Goal: Check status: Check status

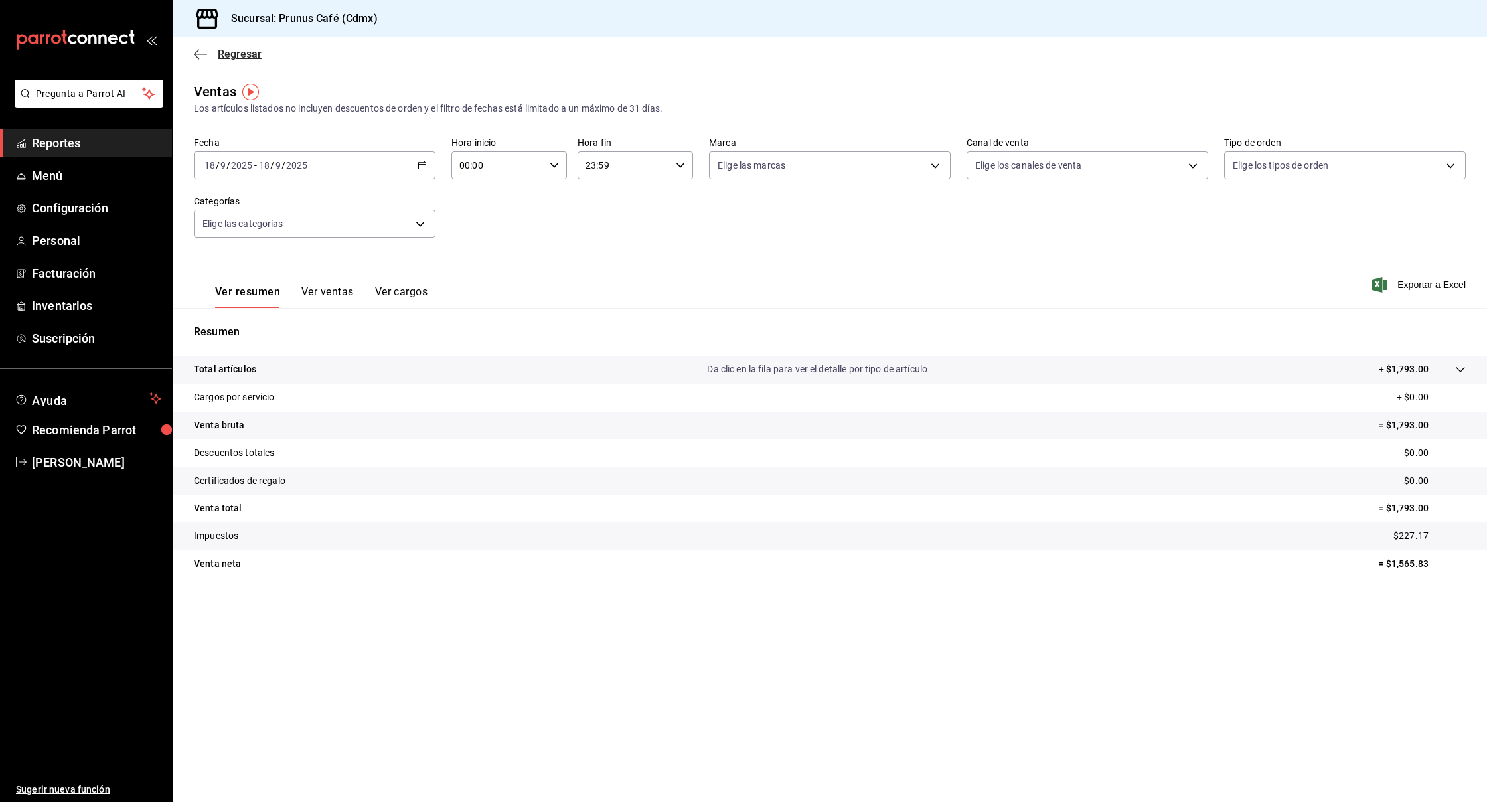
click at [203, 55] on icon "button" at bounding box center [200, 54] width 13 height 12
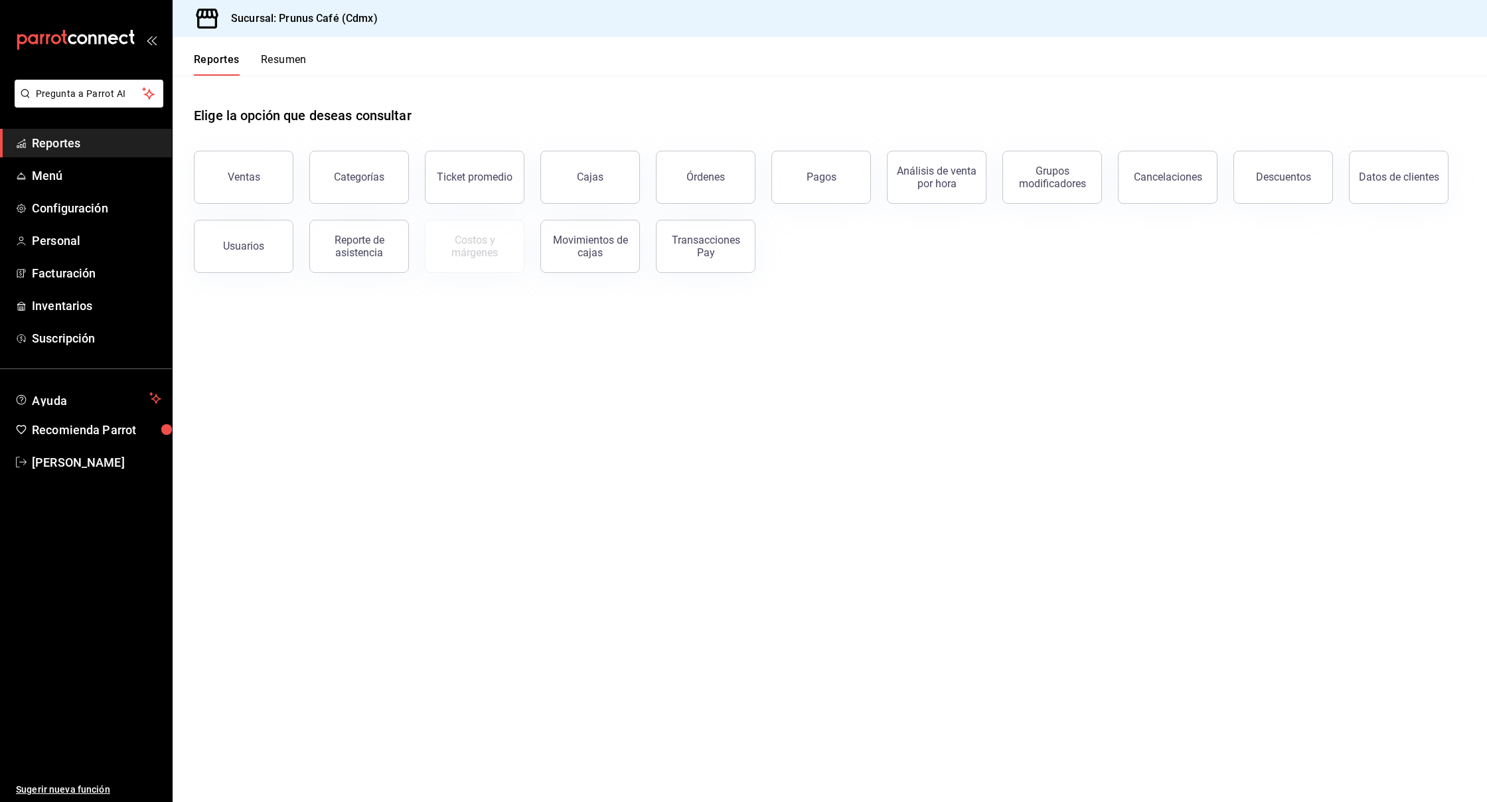
click at [283, 62] on button "Resumen" at bounding box center [284, 64] width 46 height 23
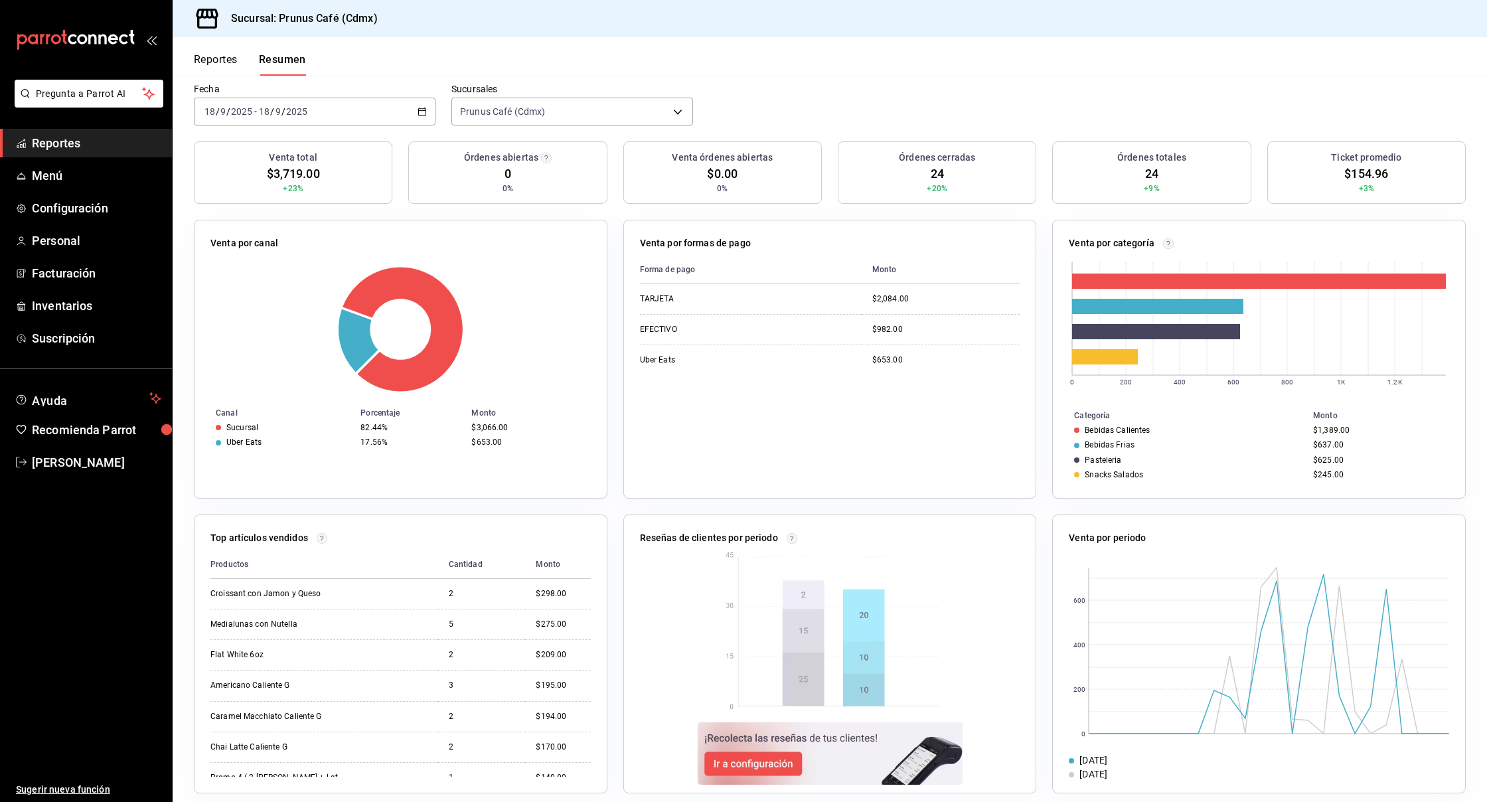
click at [255, 98] on div "[DATE] [DATE] - [DATE] [DATE]" at bounding box center [315, 112] width 242 height 28
click at [259, 234] on span "Mes actual" at bounding box center [256, 241] width 103 height 14
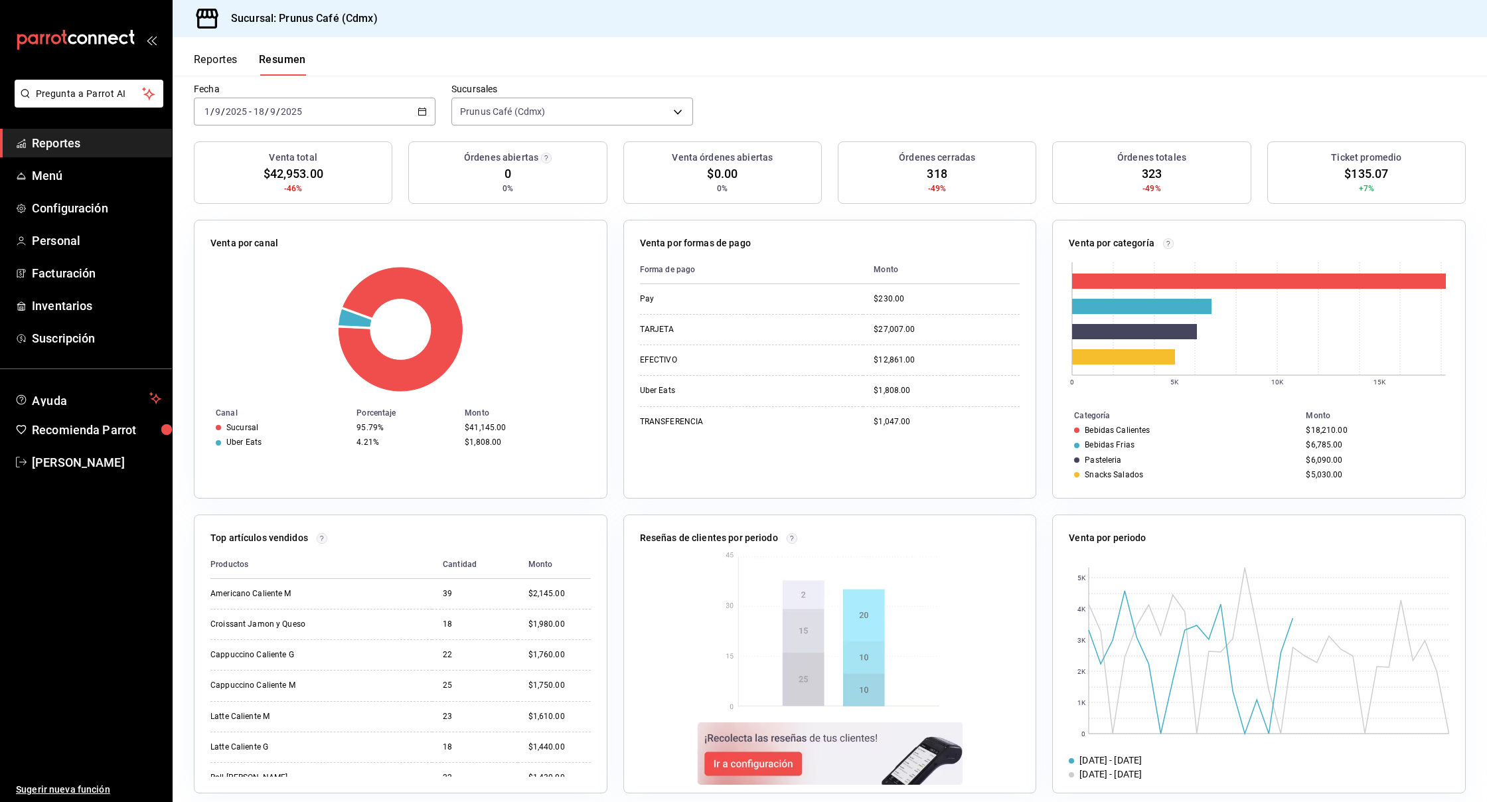
click at [417, 100] on div "[DATE] [DATE] - [DATE] [DATE]" at bounding box center [315, 112] width 242 height 28
click at [268, 286] on li "Rango de fechas" at bounding box center [257, 301] width 124 height 30
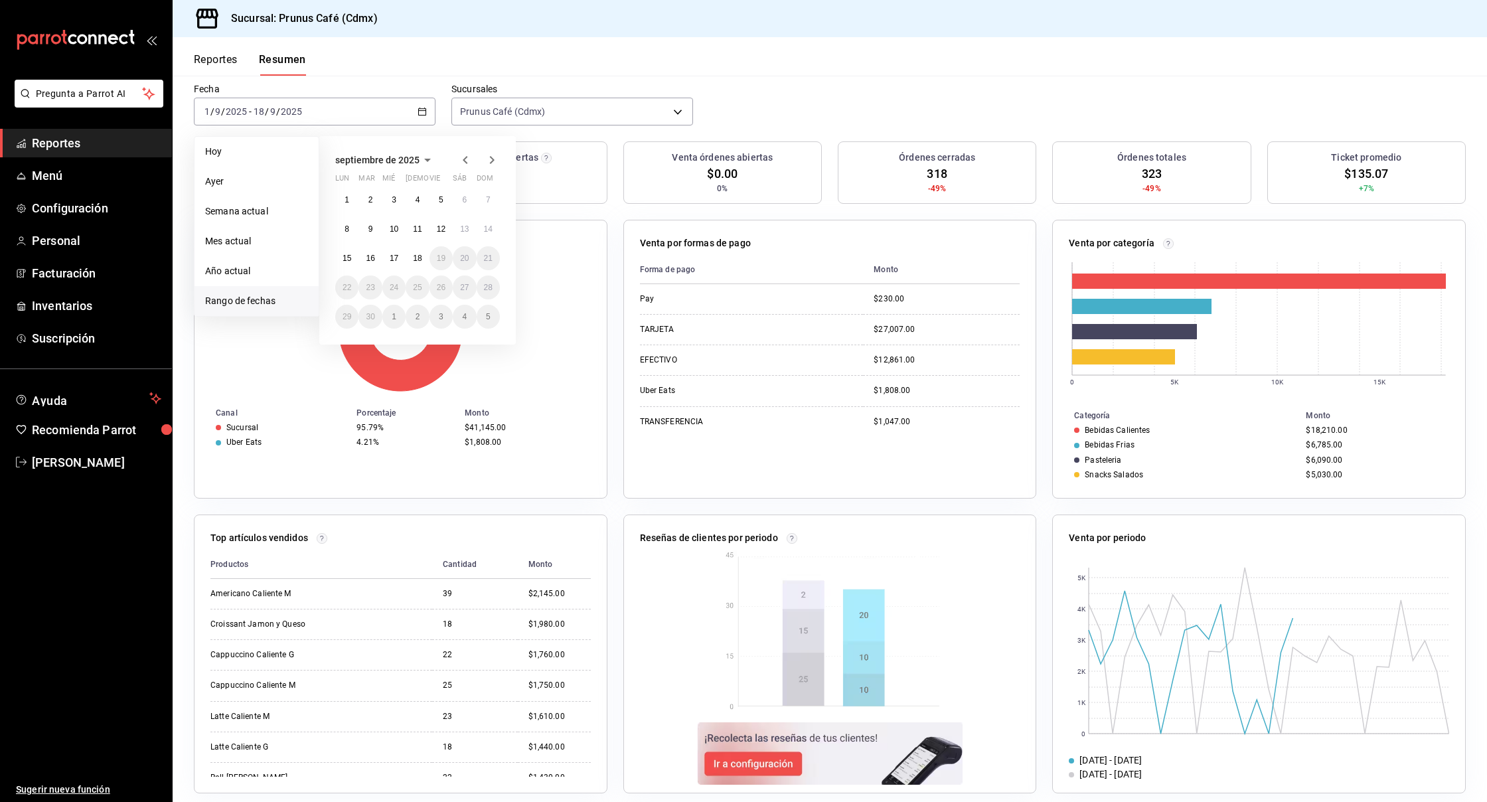
click at [465, 156] on icon "button" at bounding box center [465, 160] width 5 height 8
click at [439, 195] on abbr "1" at bounding box center [441, 199] width 5 height 9
click at [349, 283] on abbr "18" at bounding box center [347, 287] width 9 height 9
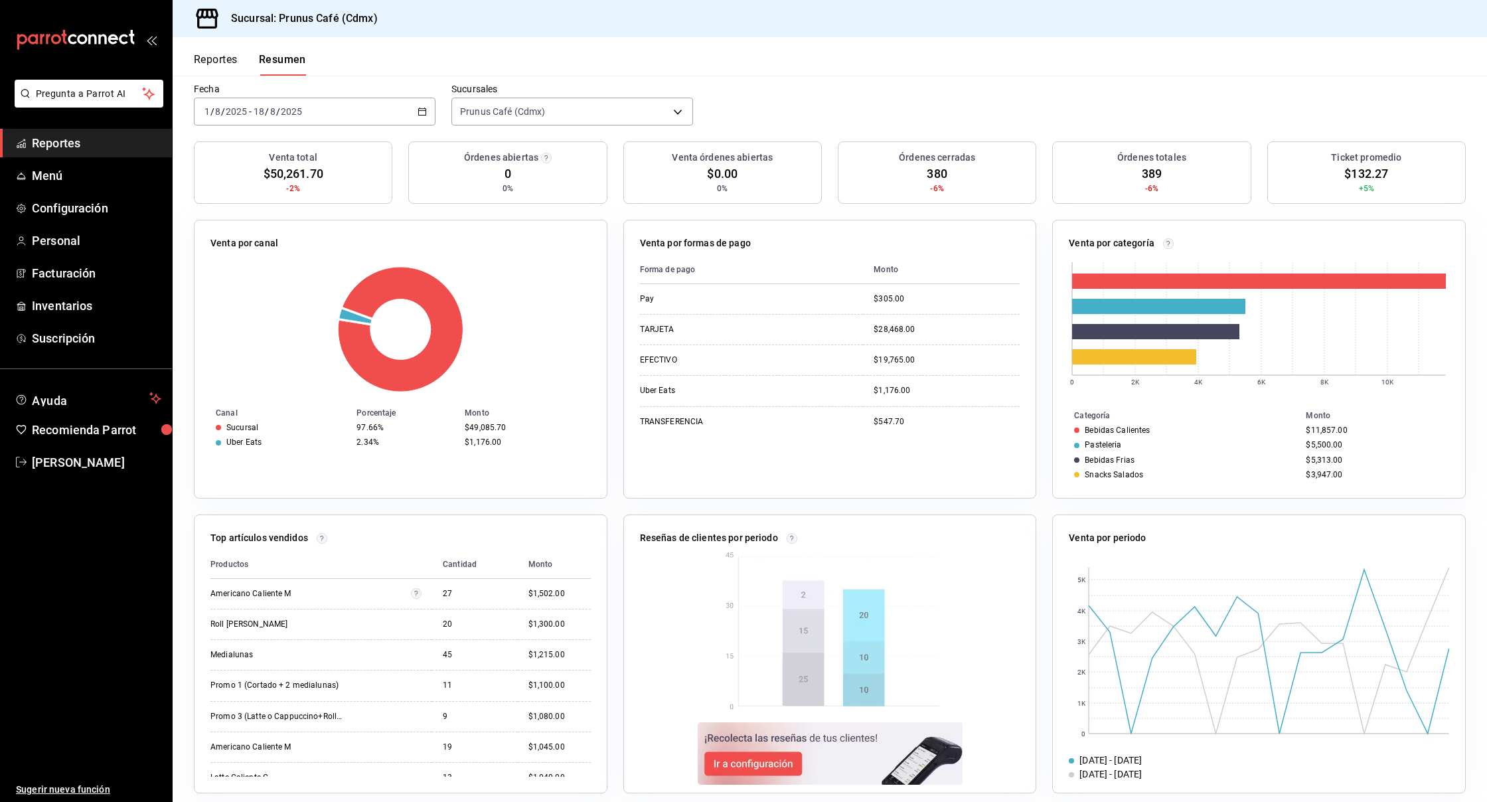
click at [414, 98] on div "[DATE] [DATE] - [DATE] [DATE]" at bounding box center [315, 112] width 242 height 28
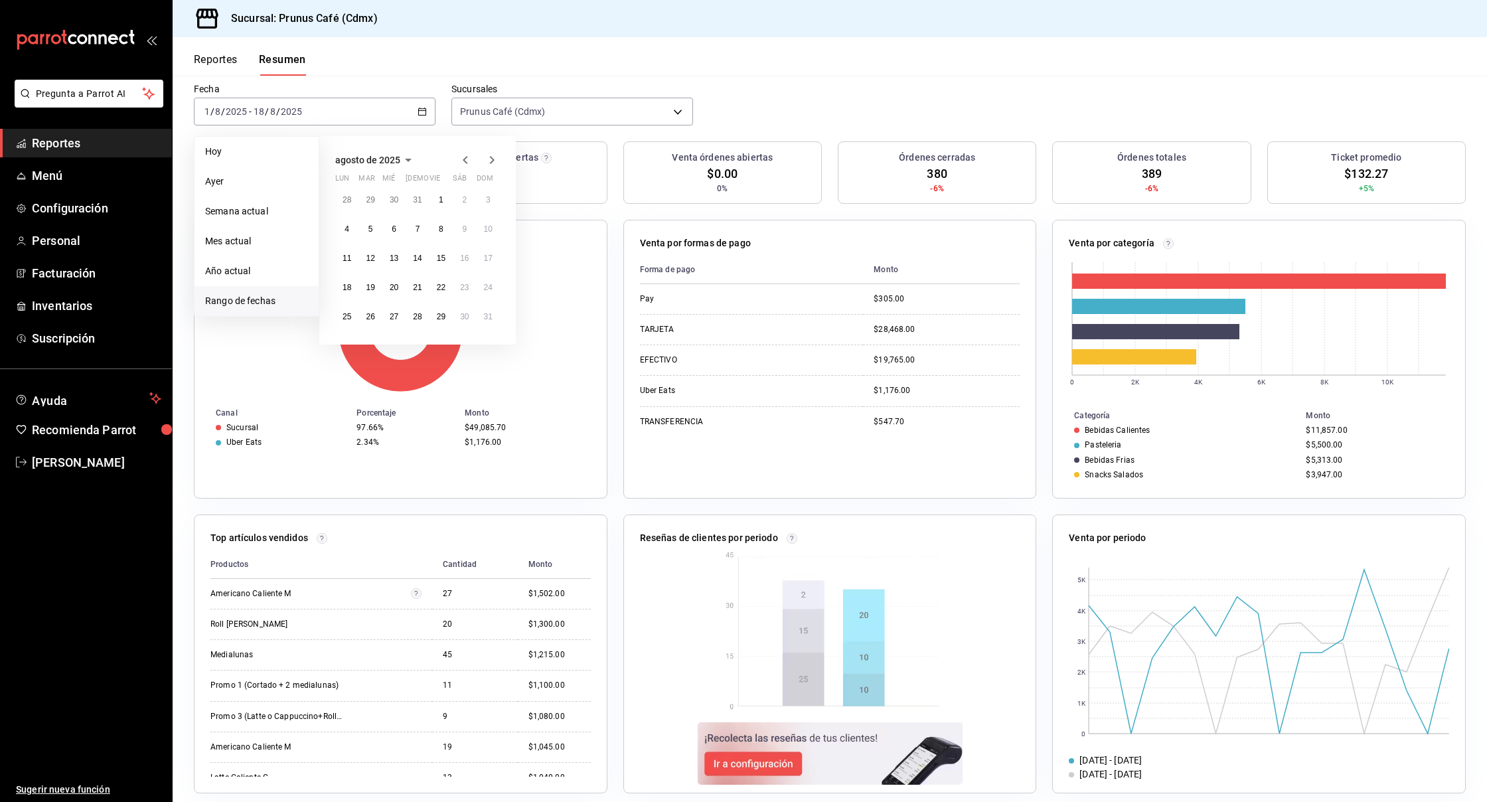
click at [463, 152] on icon "button" at bounding box center [465, 160] width 16 height 16
click at [364, 193] on button "1" at bounding box center [369, 205] width 23 height 24
click at [448, 252] on button "18" at bounding box center [441, 264] width 23 height 24
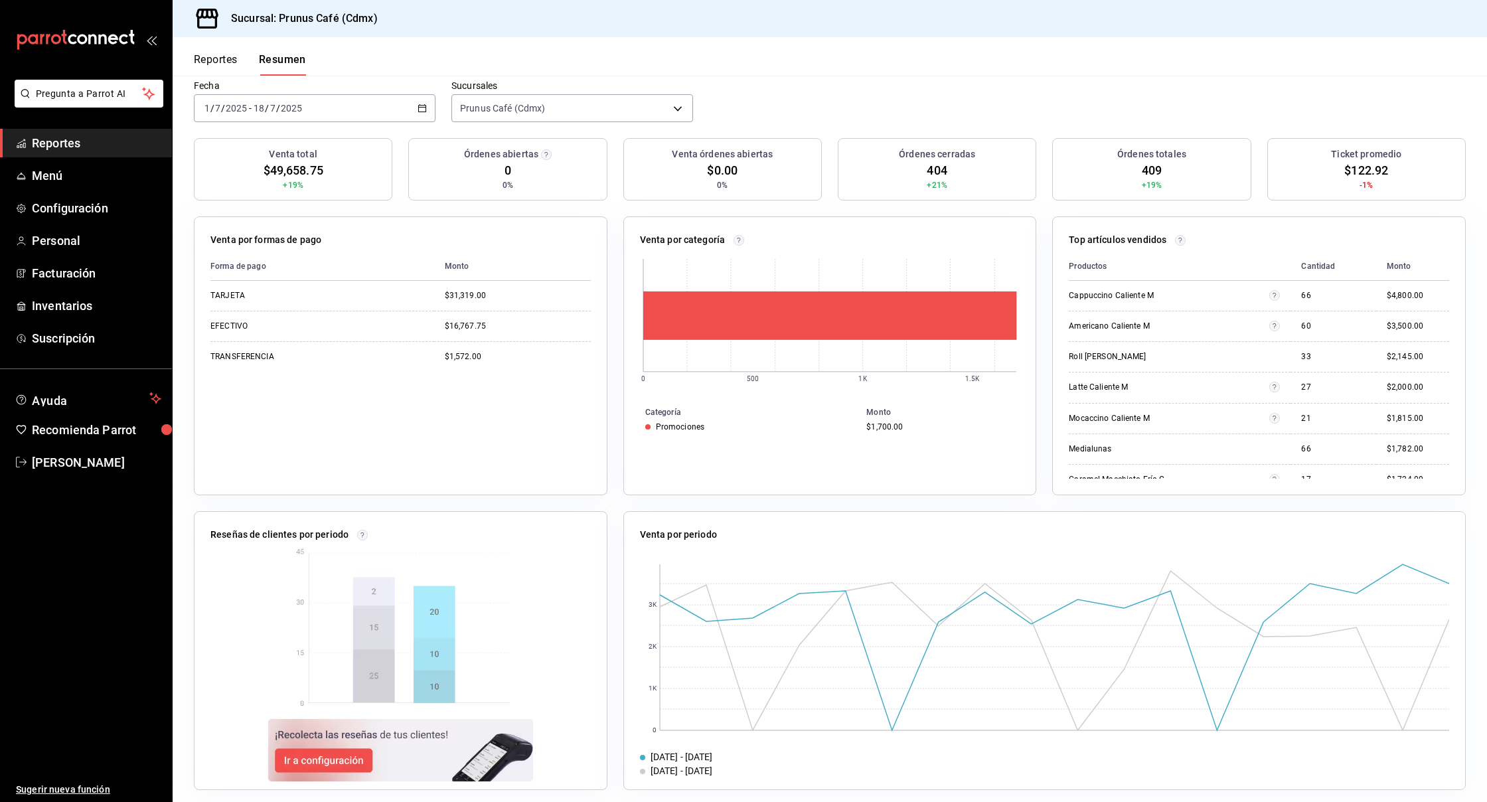
scroll to position [105, 0]
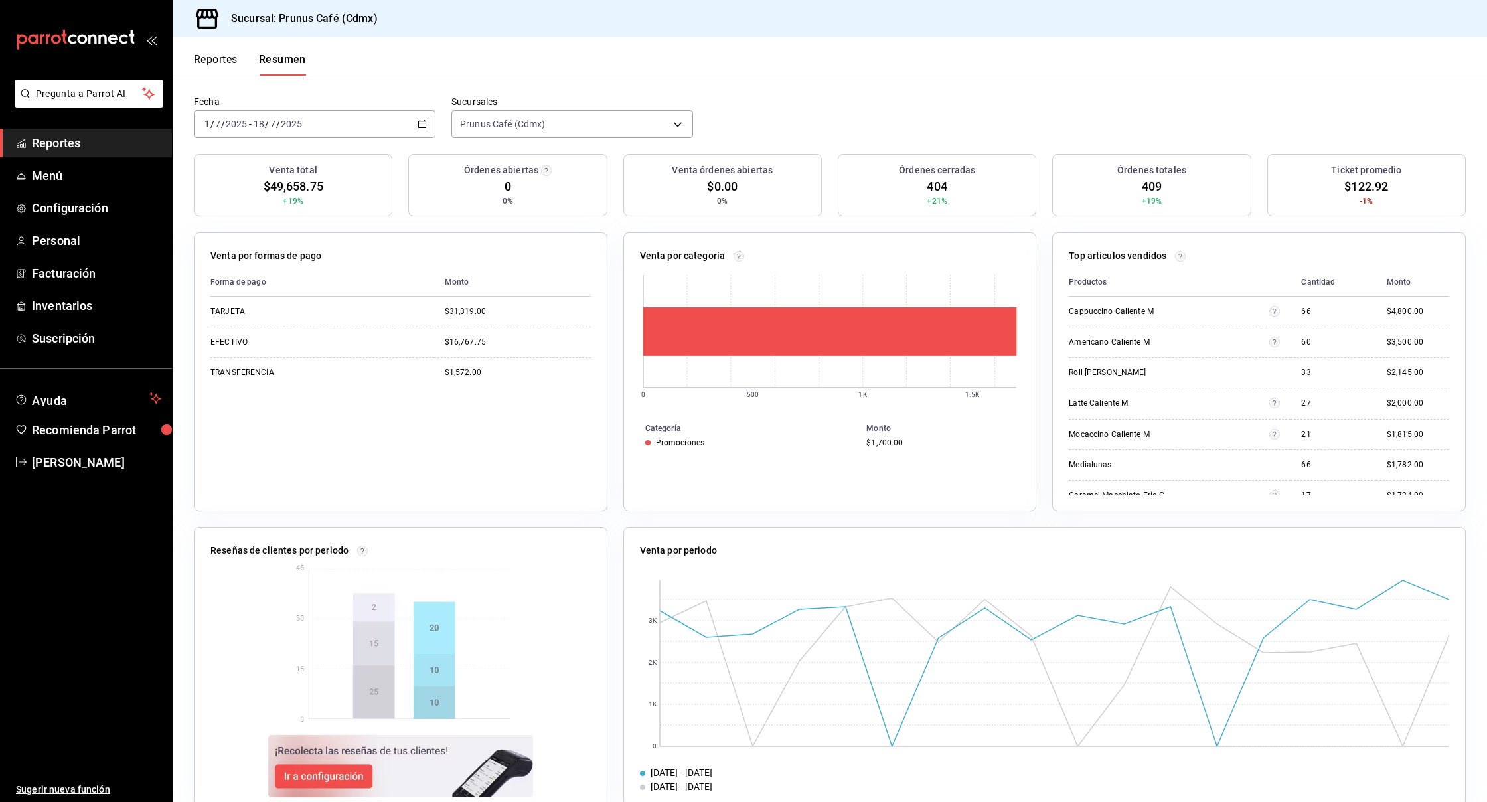
click at [423, 110] on div "[DATE] [DATE] - [DATE] [DATE]" at bounding box center [315, 124] width 242 height 28
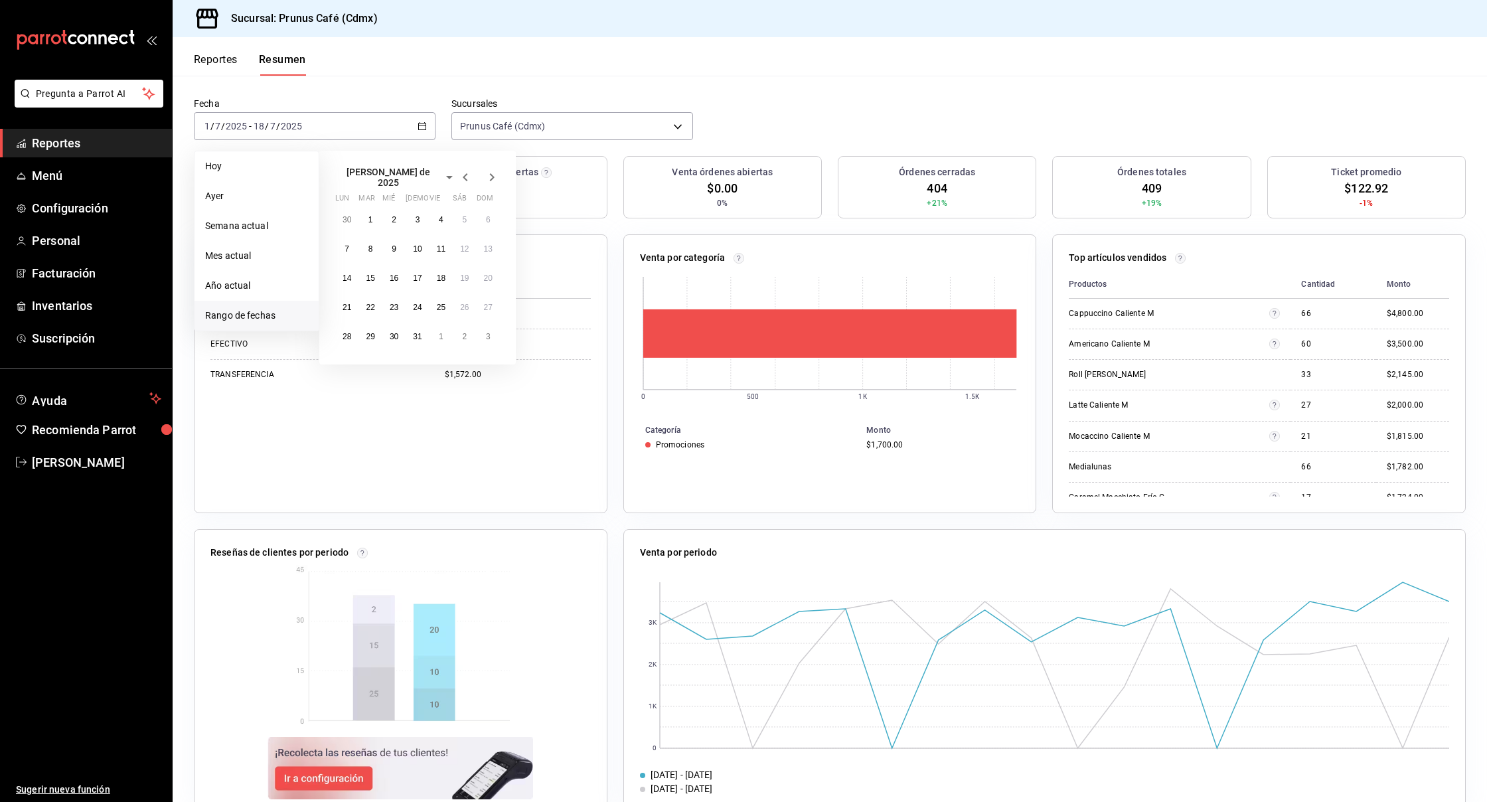
click at [468, 169] on icon "button" at bounding box center [465, 177] width 16 height 16
click at [487, 210] on abbr "1" at bounding box center [488, 214] width 5 height 9
click at [394, 297] on abbr "18" at bounding box center [394, 301] width 9 height 9
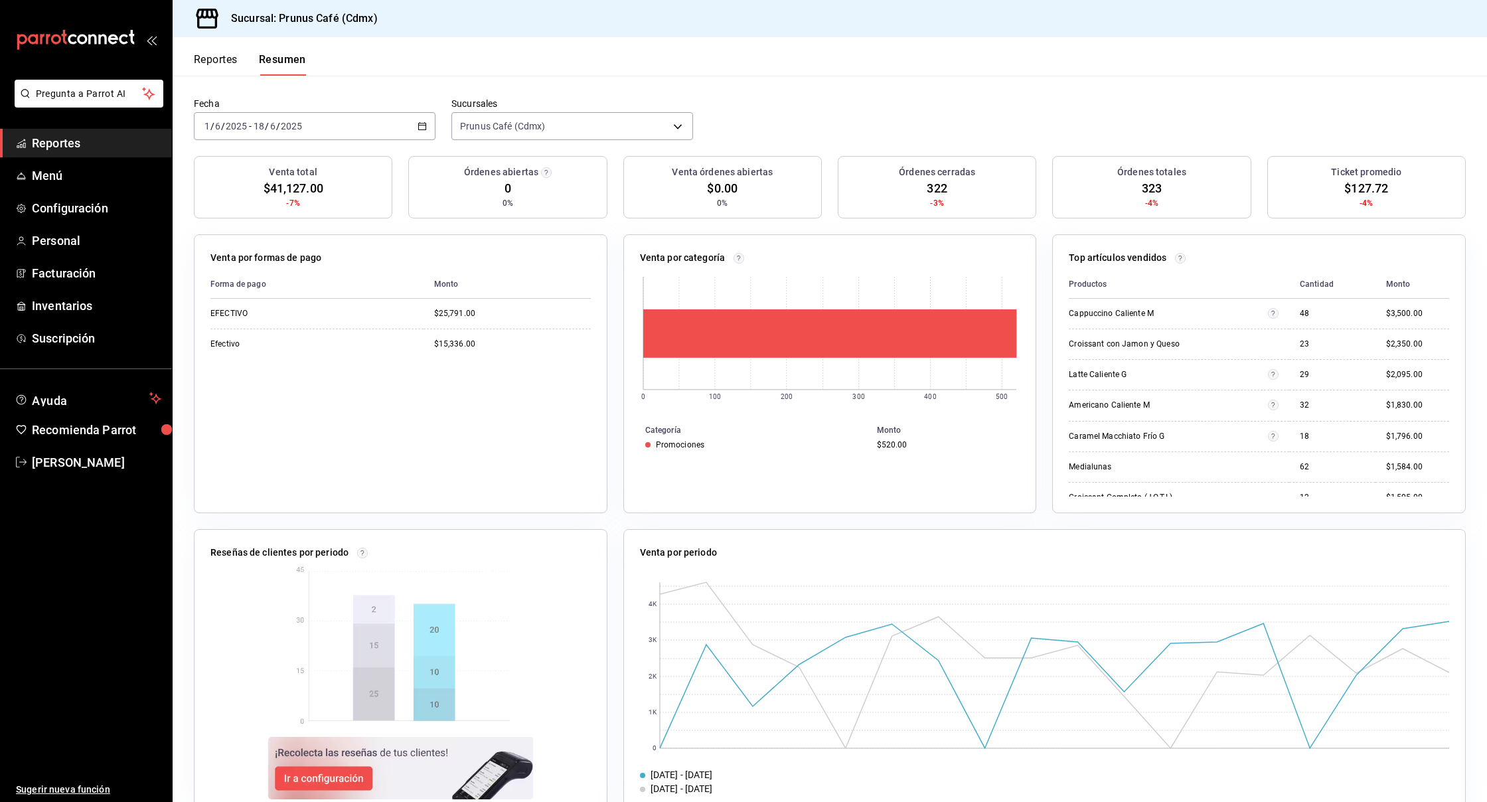
click at [421, 121] on icon "button" at bounding box center [422, 125] width 9 height 9
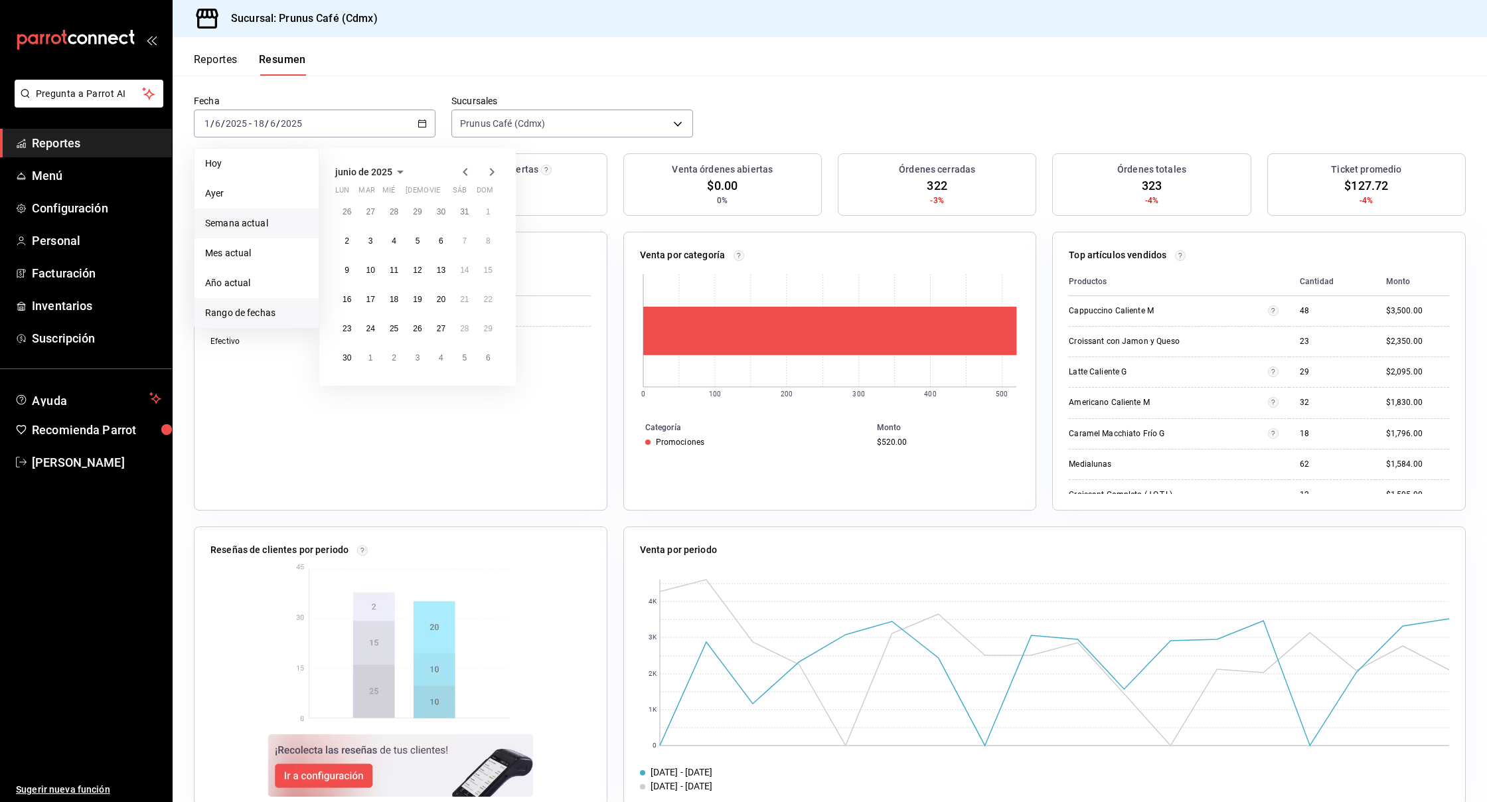
scroll to position [0, 0]
click at [250, 219] on span "Semana actual" at bounding box center [256, 223] width 103 height 14
